Goal: Find specific page/section: Find specific page/section

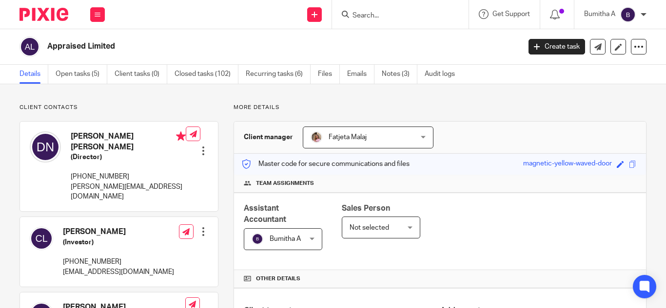
click at [372, 15] on input "Search" at bounding box center [395, 16] width 88 height 9
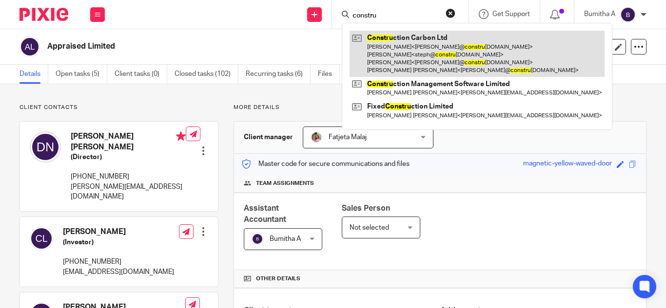
type input "constru"
click at [407, 46] on link at bounding box center [476, 54] width 255 height 46
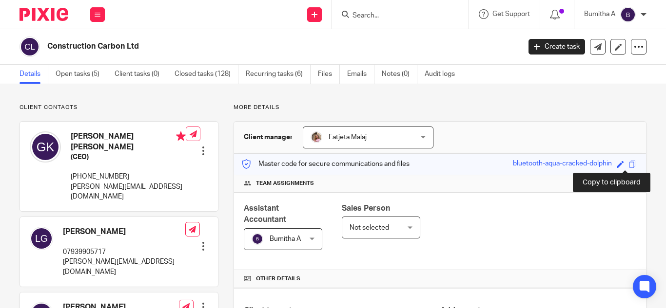
click at [628, 164] on span at bounding box center [631, 164] width 7 height 7
click at [371, 17] on input "Search" at bounding box center [395, 16] width 88 height 9
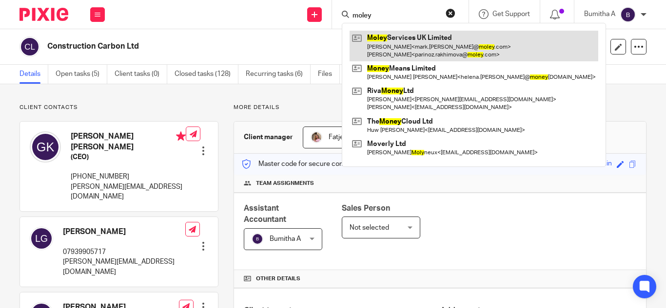
type input "moley"
click at [381, 43] on link at bounding box center [473, 46] width 248 height 30
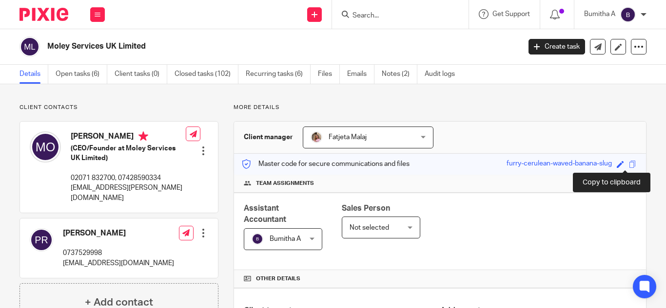
click at [628, 166] on span at bounding box center [631, 164] width 7 height 7
click at [369, 18] on input "Search" at bounding box center [395, 16] width 88 height 9
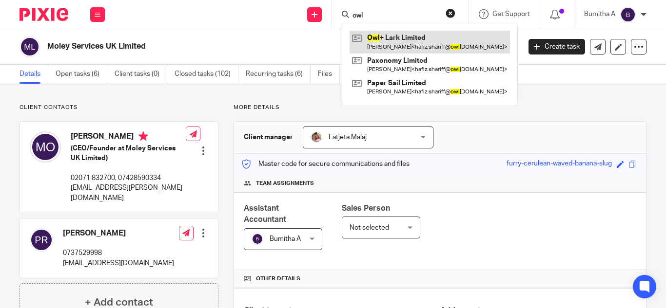
type input "owl"
click at [400, 42] on link at bounding box center [429, 42] width 160 height 22
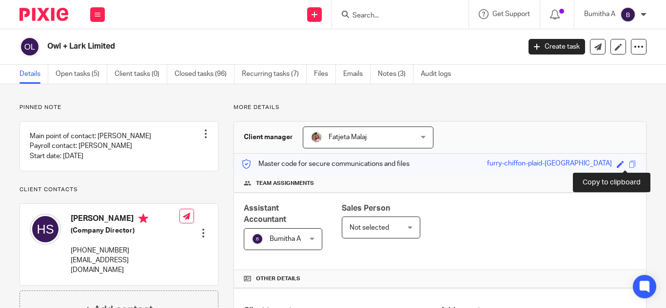
click at [628, 161] on span at bounding box center [631, 164] width 7 height 7
